Goal: Use online tool/utility: Utilize a website feature to perform a specific function

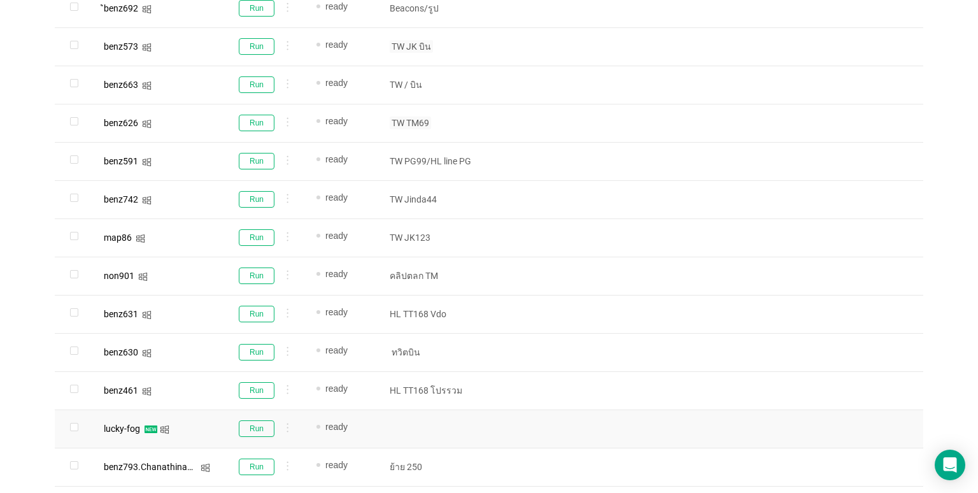
scroll to position [585, 0]
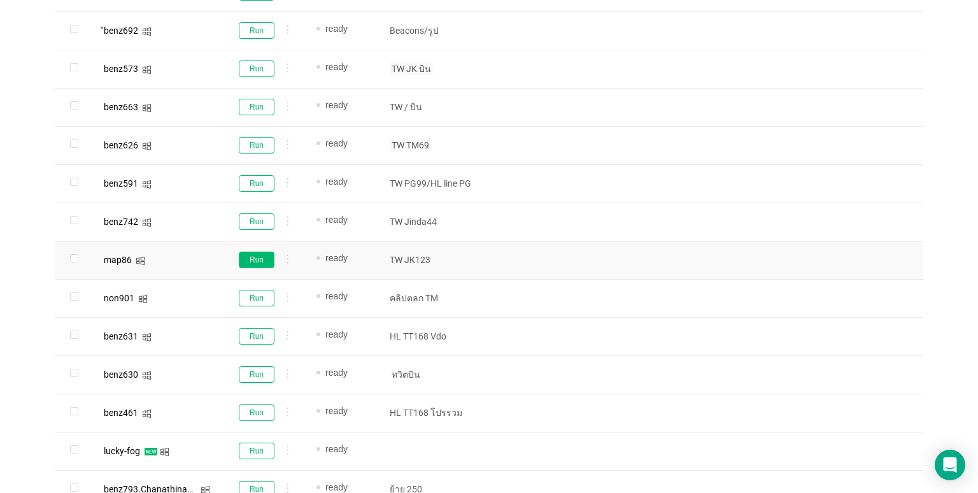
click at [250, 255] on button "Run" at bounding box center [257, 260] width 36 height 17
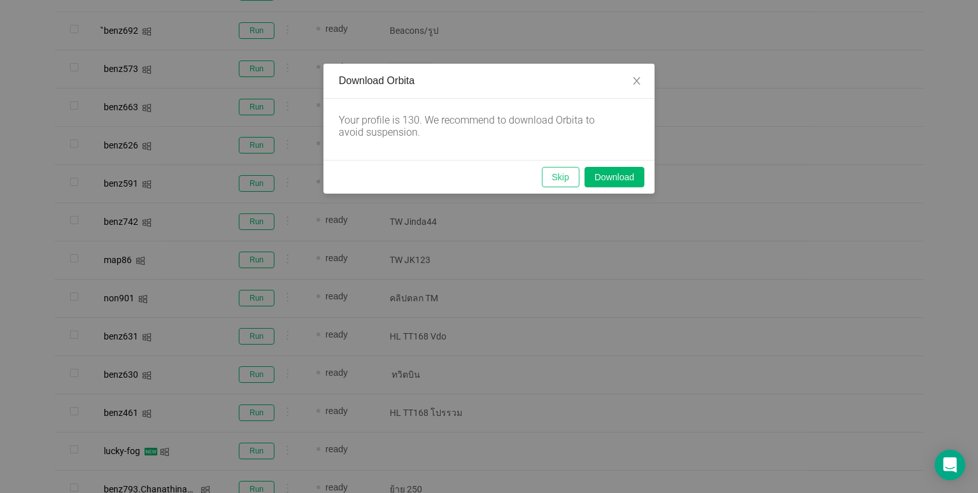
click at [551, 178] on button "Skip" at bounding box center [561, 177] width 38 height 20
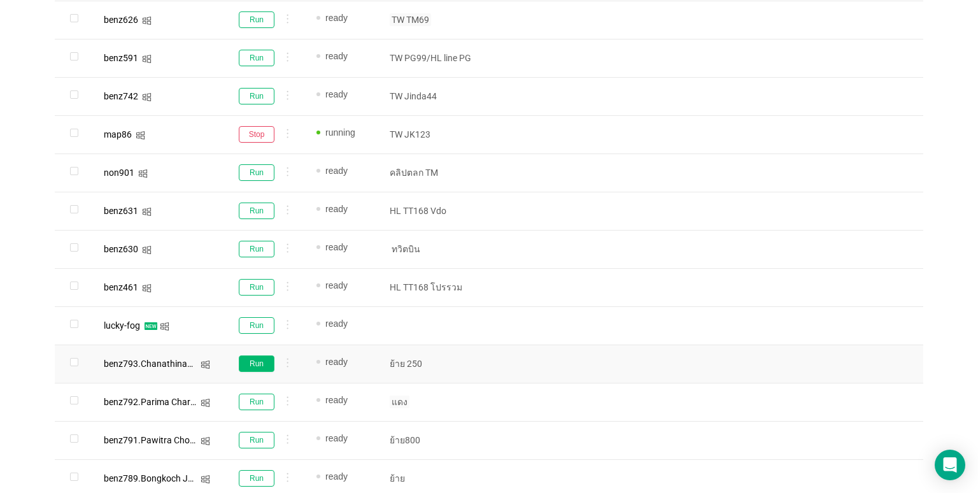
scroll to position [713, 0]
click at [272, 394] on button "Run" at bounding box center [257, 400] width 36 height 17
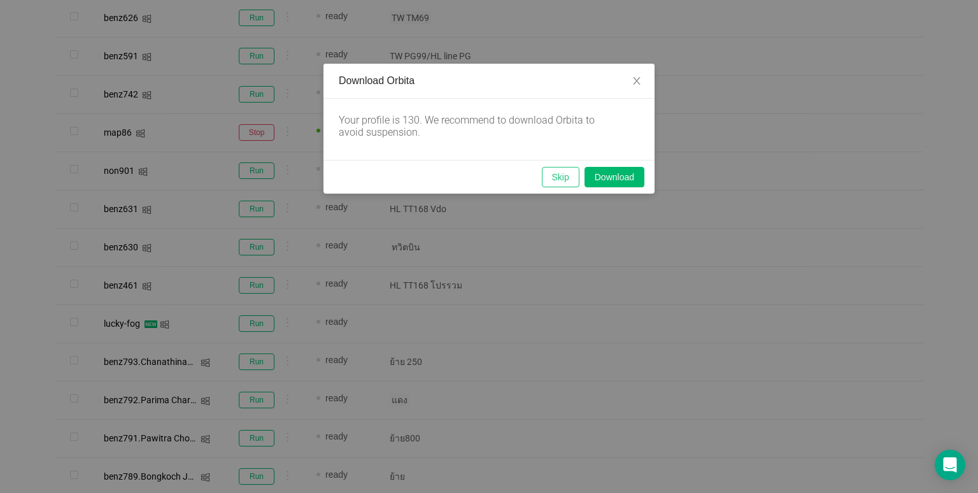
click at [558, 174] on button "Skip" at bounding box center [561, 177] width 38 height 20
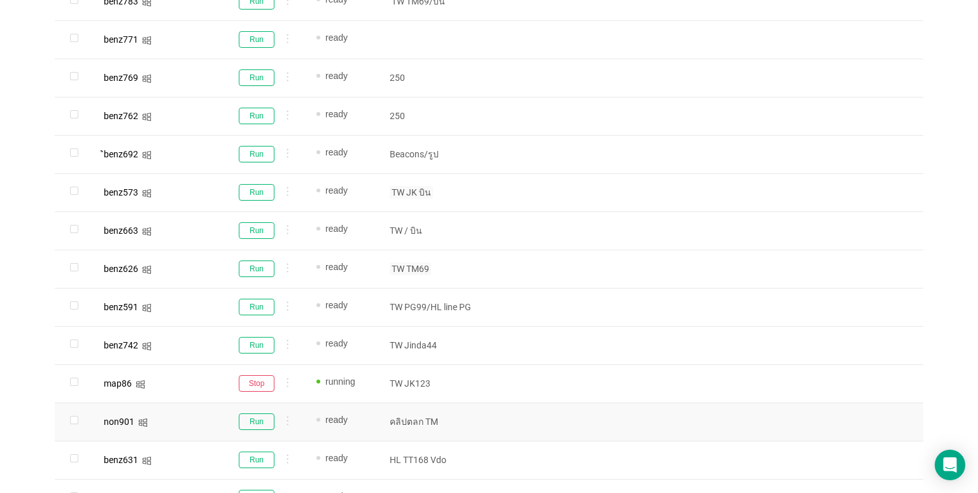
scroll to position [458, 0]
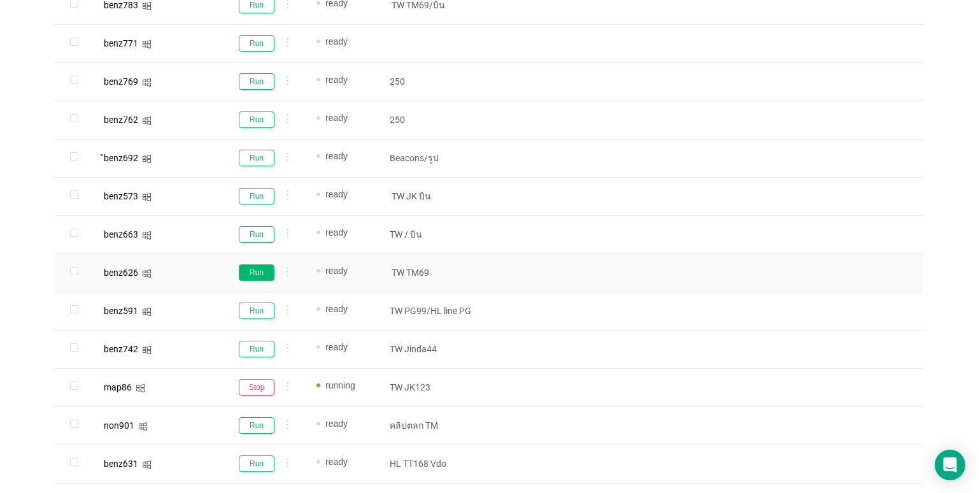
click at [250, 278] on button "Run" at bounding box center [257, 272] width 36 height 17
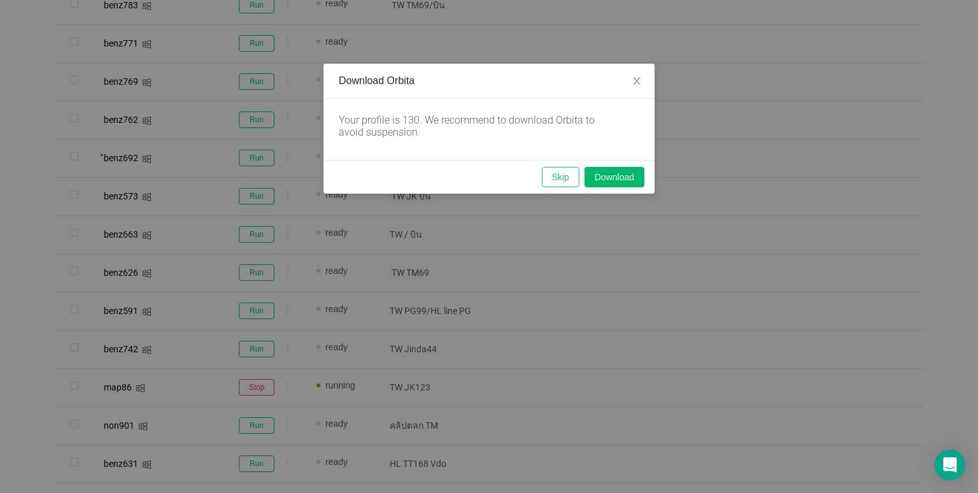
click at [550, 173] on button "Skip" at bounding box center [561, 177] width 38 height 20
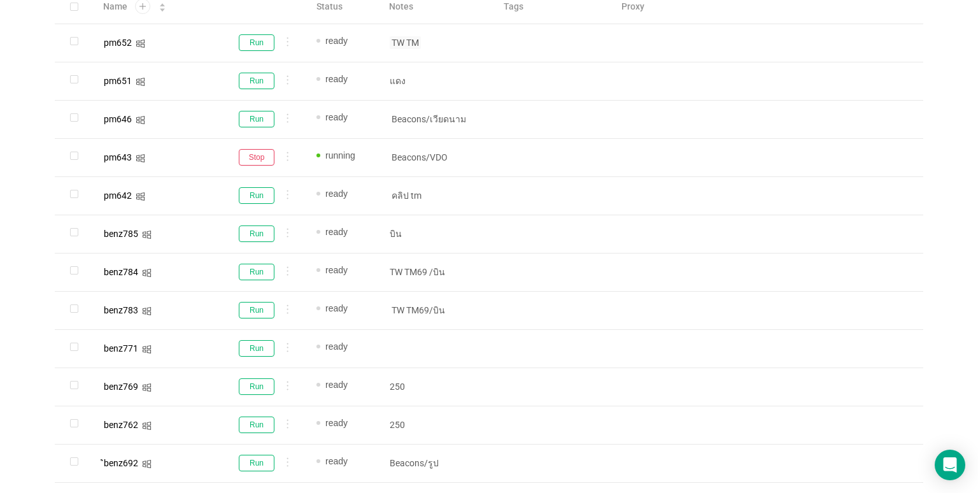
scroll to position [139, 0]
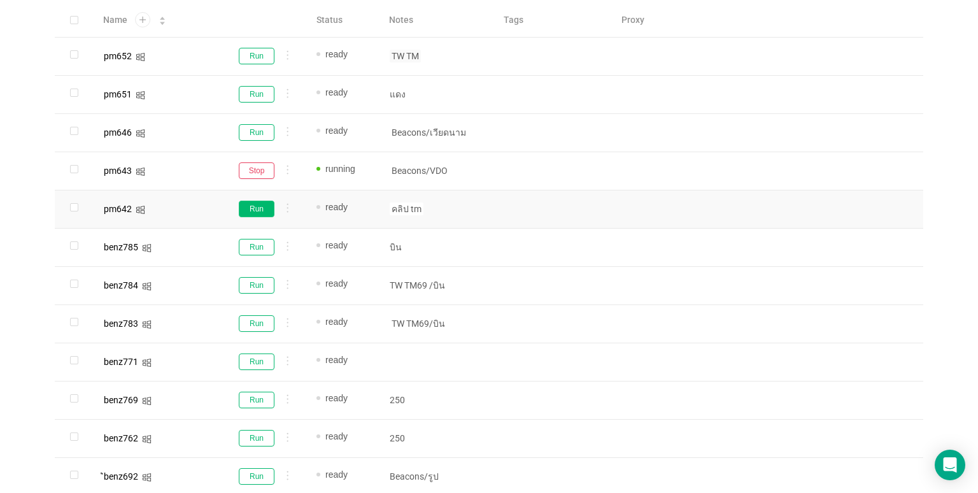
click at [253, 211] on button "Run" at bounding box center [257, 209] width 36 height 17
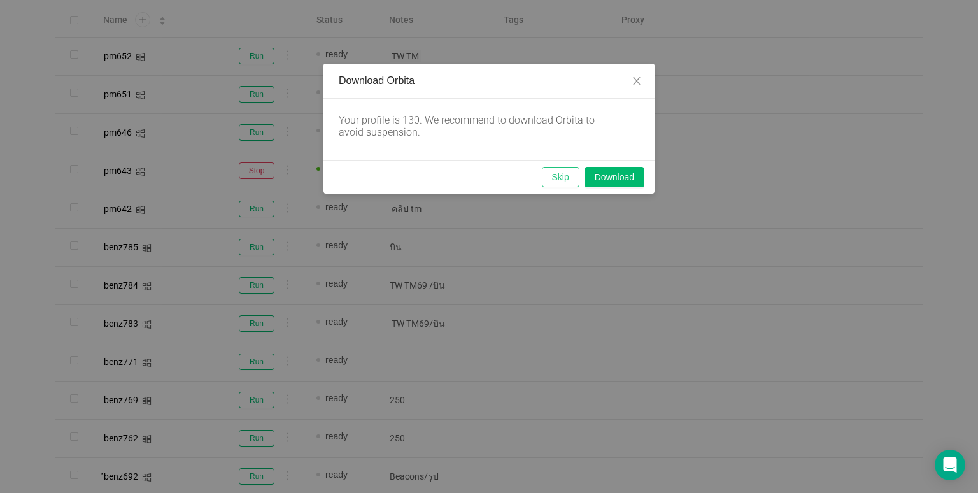
click at [573, 171] on button "Skip" at bounding box center [561, 177] width 38 height 20
